Goal: Find specific page/section: Find specific page/section

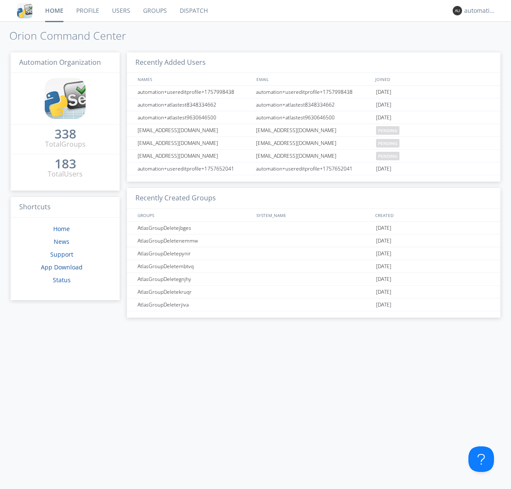
click at [193, 11] on link "Dispatch" at bounding box center [193, 10] width 41 height 21
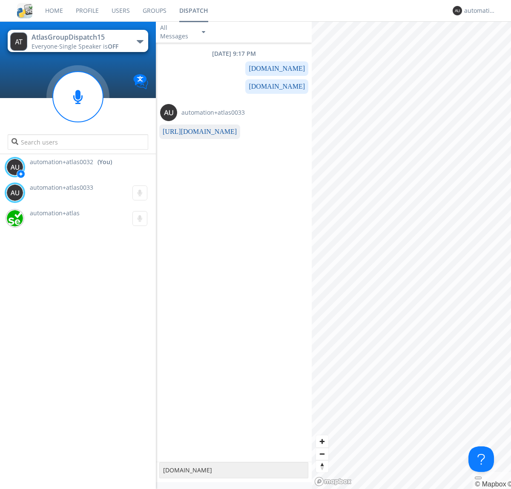
type textarea "[DOMAIN_NAME]"
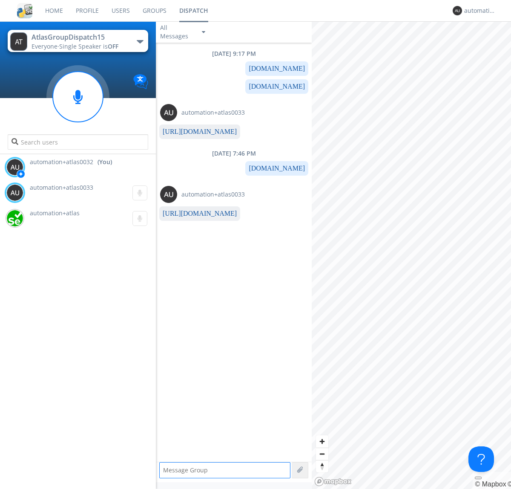
click at [196, 213] on link "[URL][DOMAIN_NAME]" at bounding box center [200, 213] width 74 height 7
click at [478, 11] on div "automation+atlas0032" at bounding box center [480, 10] width 32 height 9
